Goal: Information Seeking & Learning: Learn about a topic

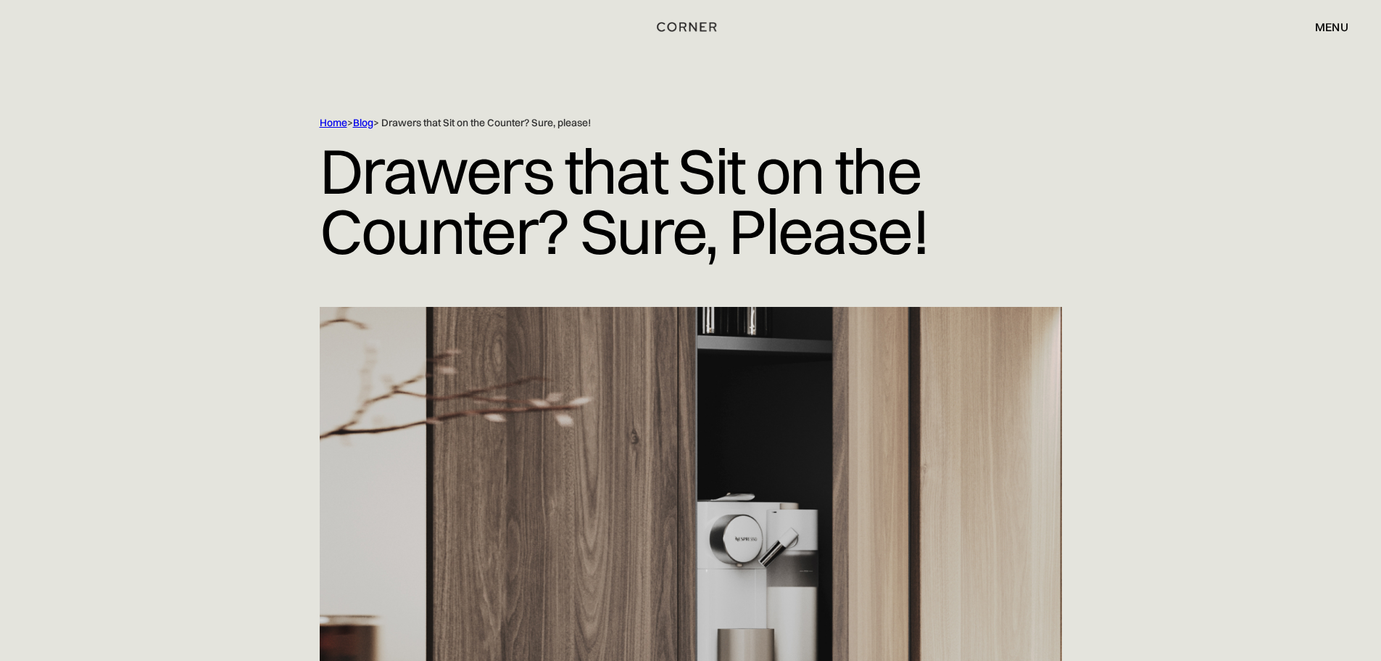
click at [360, 116] on link "Blog" at bounding box center [363, 122] width 20 height 13
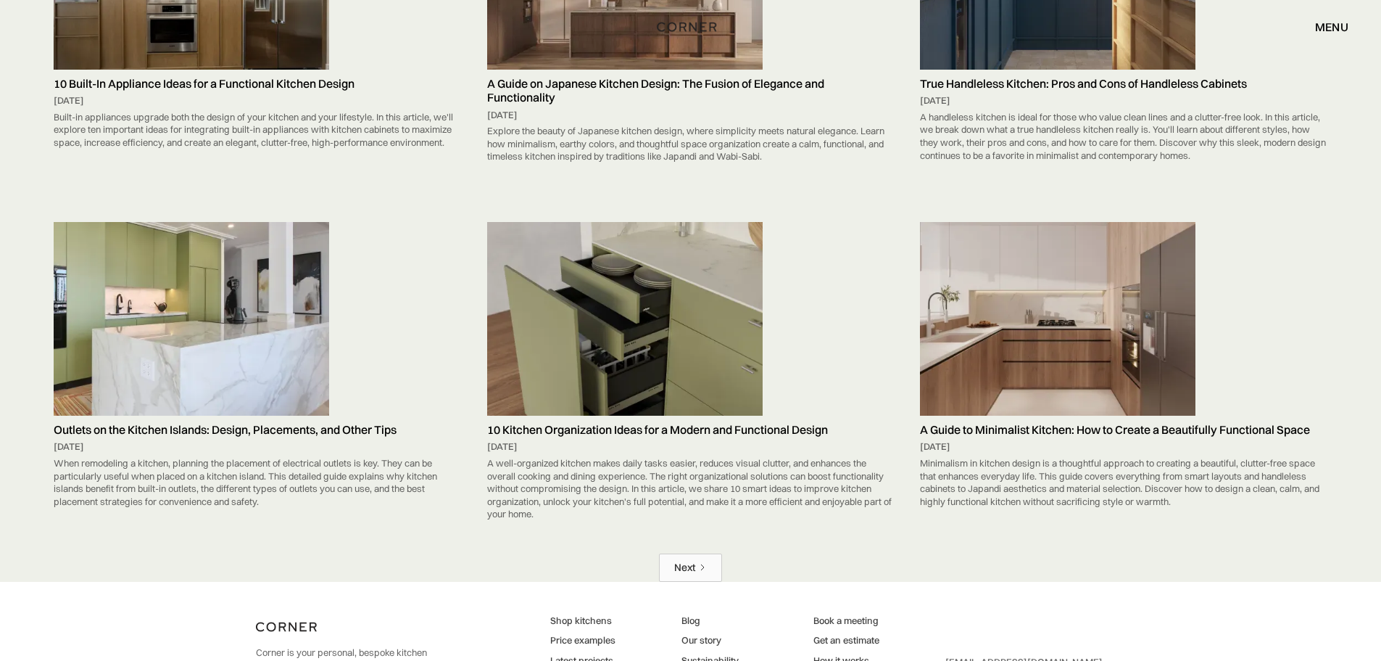
scroll to position [6525, 0]
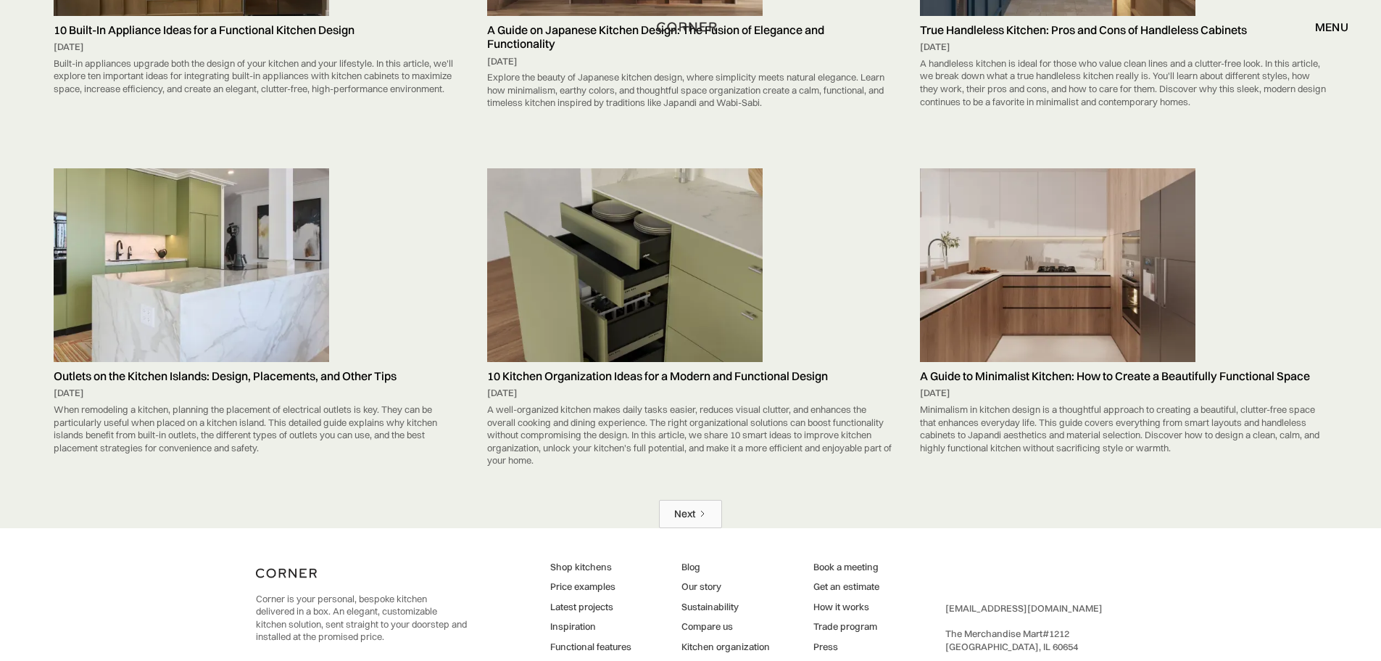
click at [697, 528] on link "Next" at bounding box center [690, 514] width 63 height 28
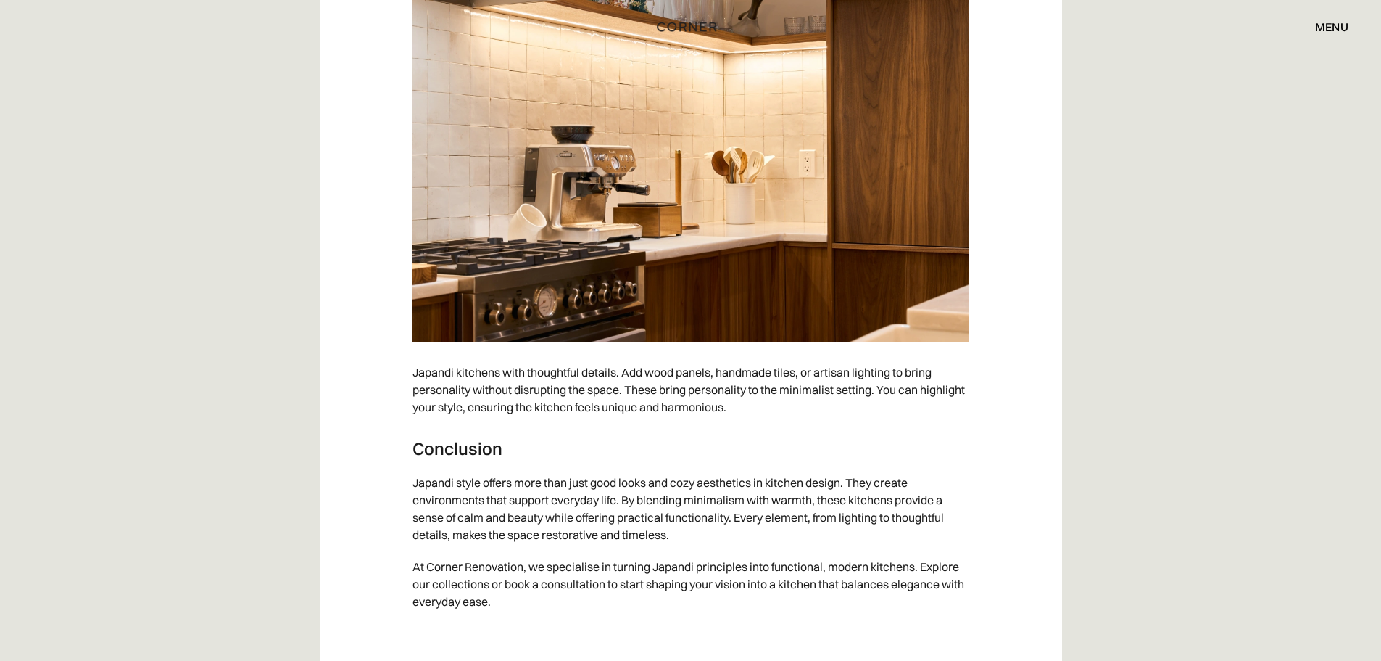
scroll to position [12833, 0]
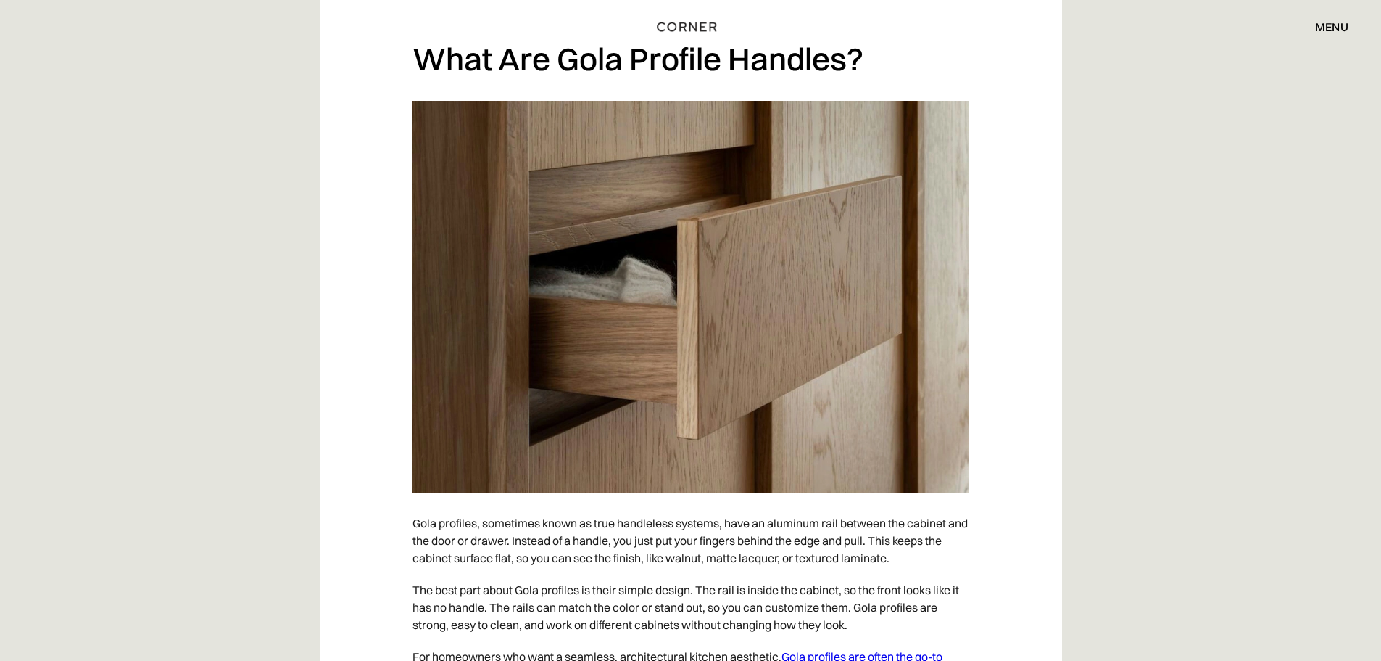
scroll to position [1160, 0]
click at [755, 524] on p "Gola profiles, sometimes known as true handleless systems, have an aluminum rai…" at bounding box center [691, 541] width 557 height 67
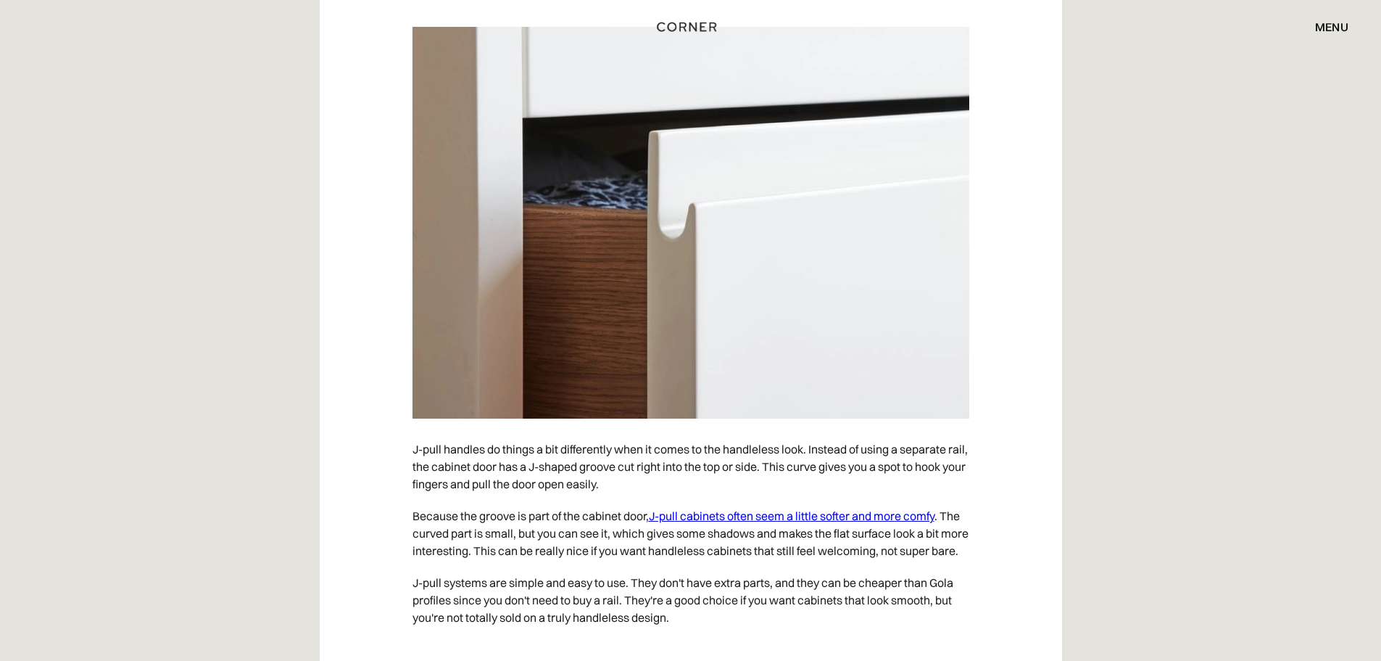
scroll to position [2030, 0]
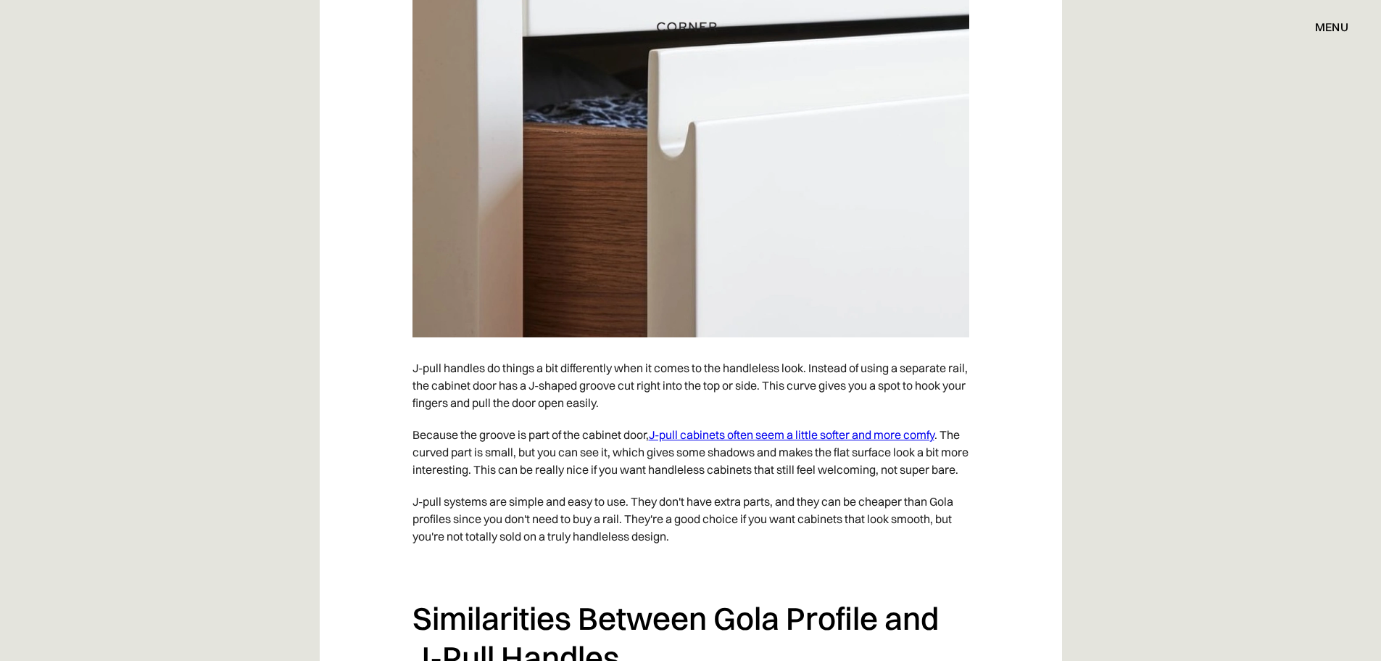
click at [697, 283] on img at bounding box center [691, 142] width 557 height 392
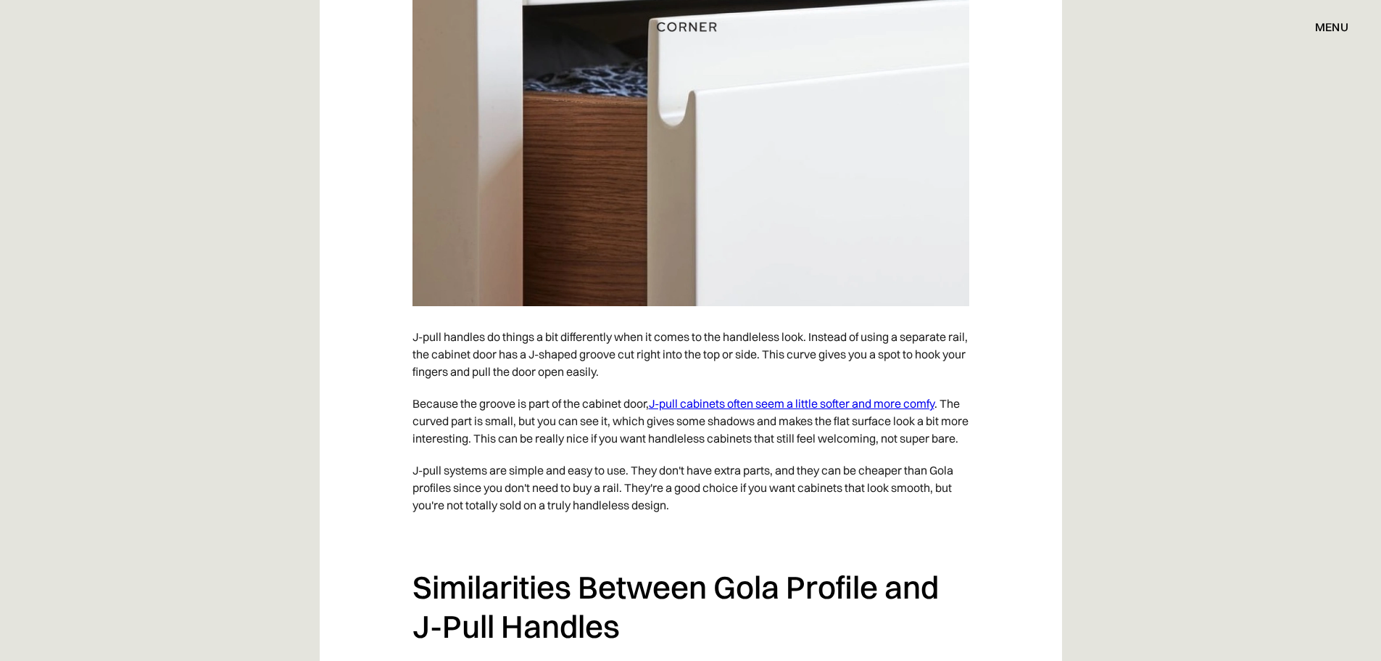
scroll to position [2103, 0]
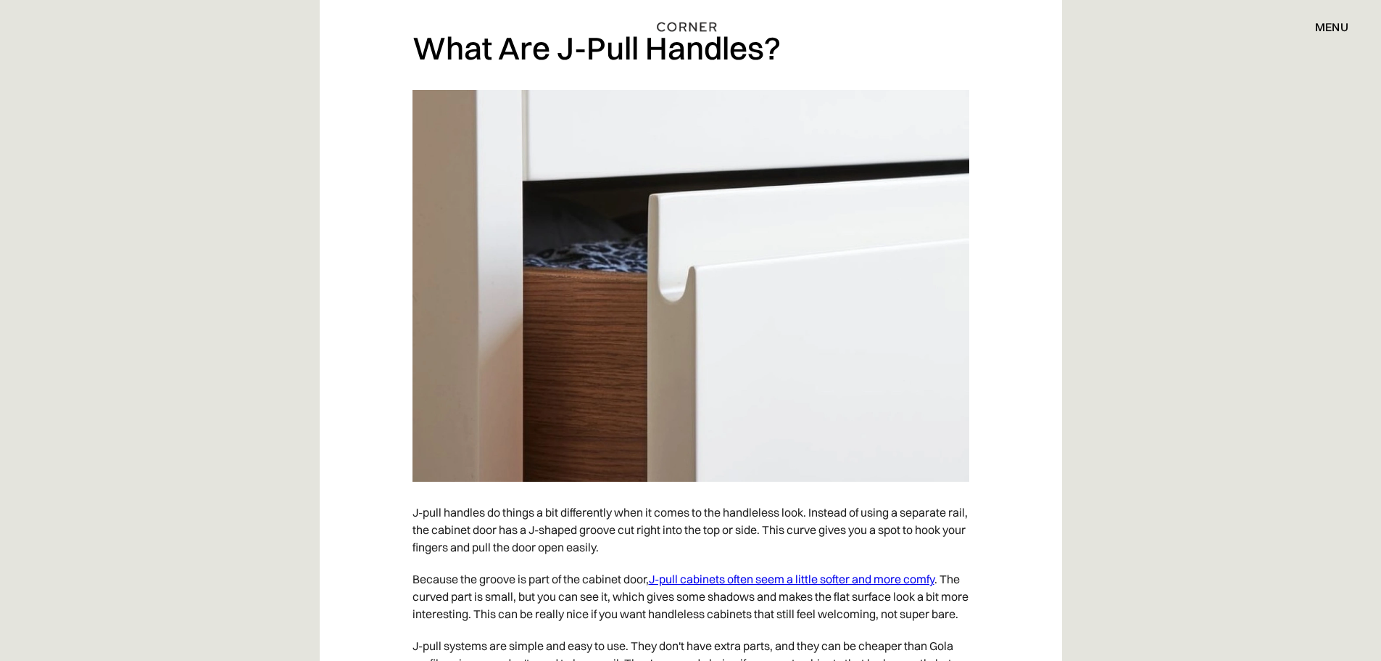
scroll to position [1885, 0]
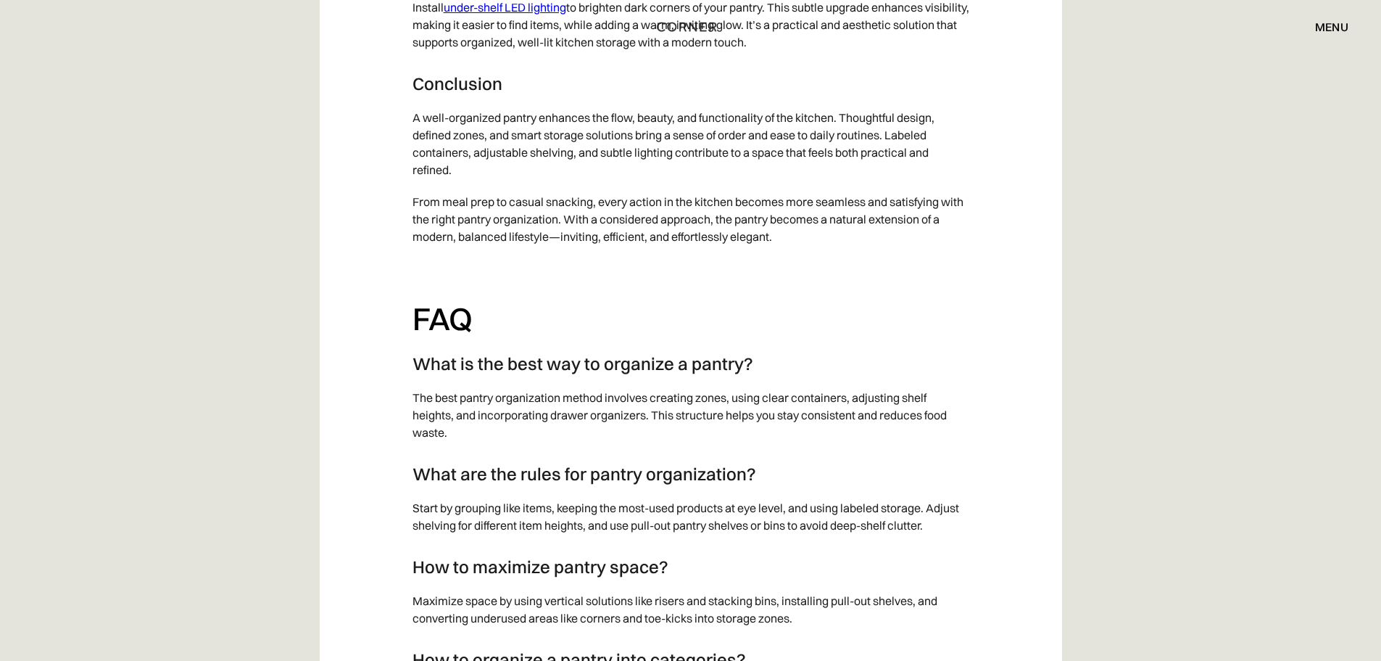
scroll to position [13051, 0]
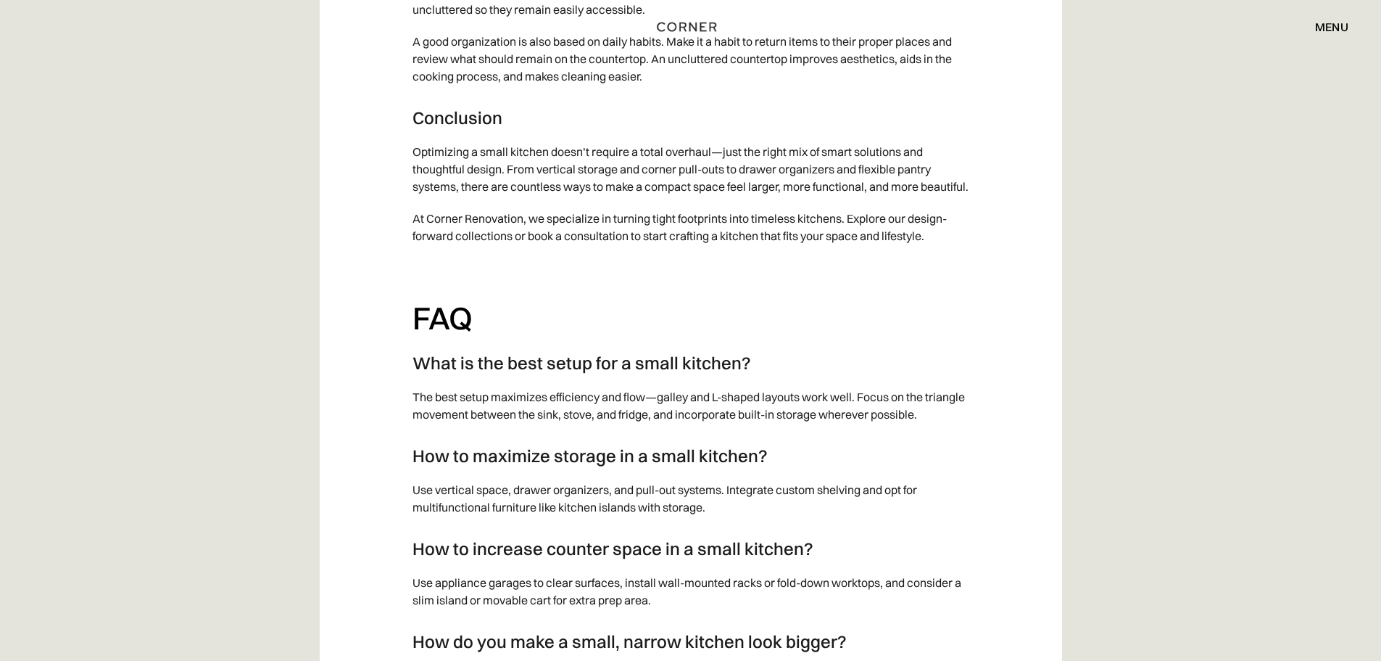
scroll to position [6743, 0]
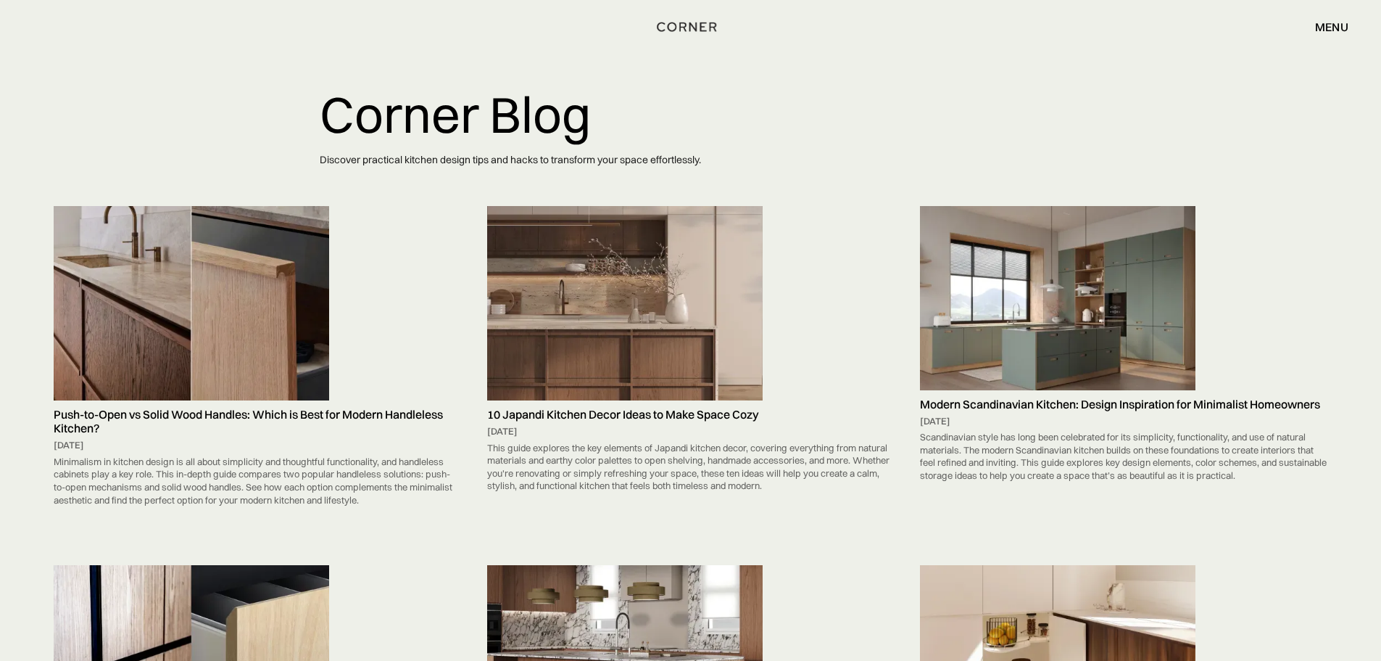
click at [280, 409] on h5 "Push-to-Open vs Solid Wood Handles: Which is Best for Modern Handleless Kitchen?" at bounding box center [257, 421] width 407 height 28
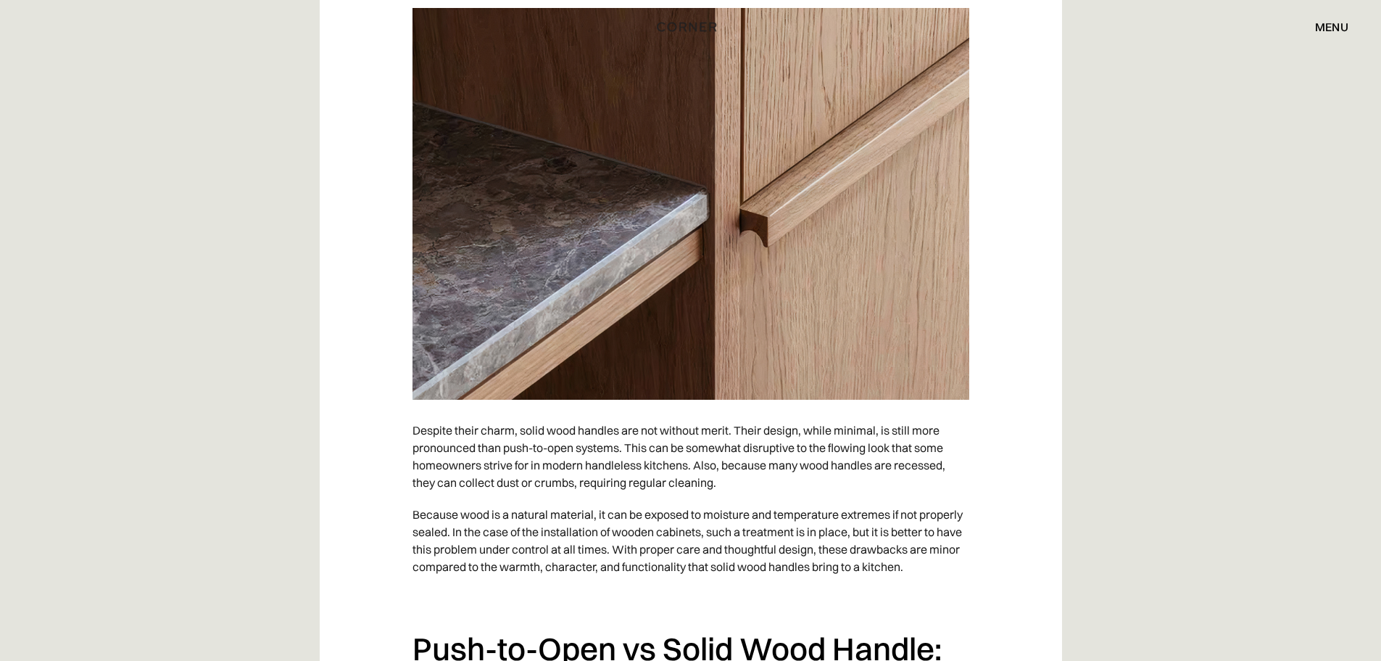
scroll to position [4858, 0]
